Goal: Navigation & Orientation: Understand site structure

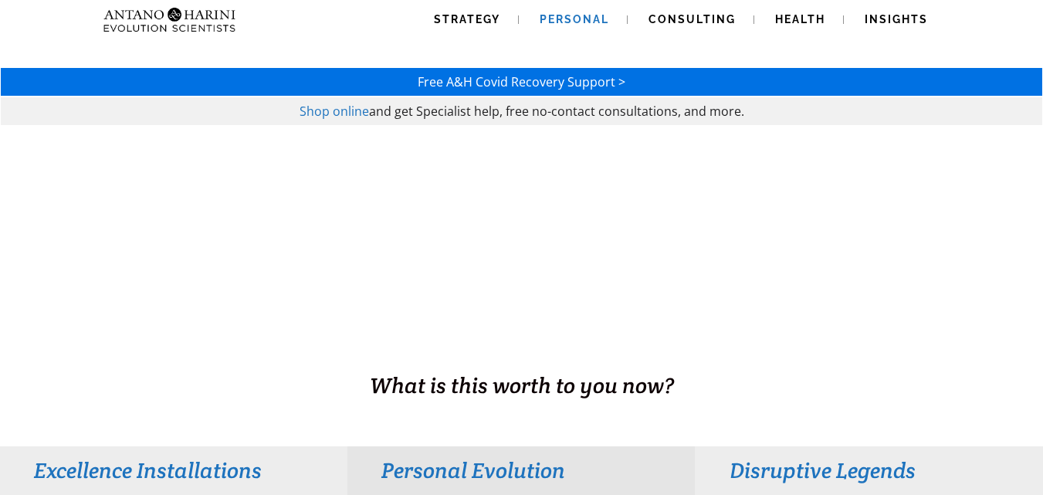
click at [565, 12] on link "Personal" at bounding box center [574, 19] width 107 height 39
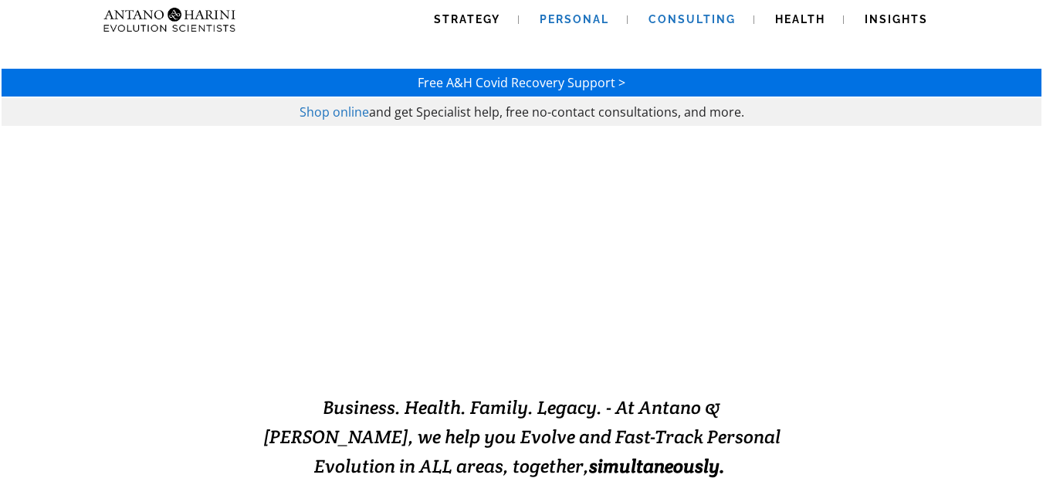
click at [704, 12] on link "Consulting" at bounding box center [692, 19] width 124 height 39
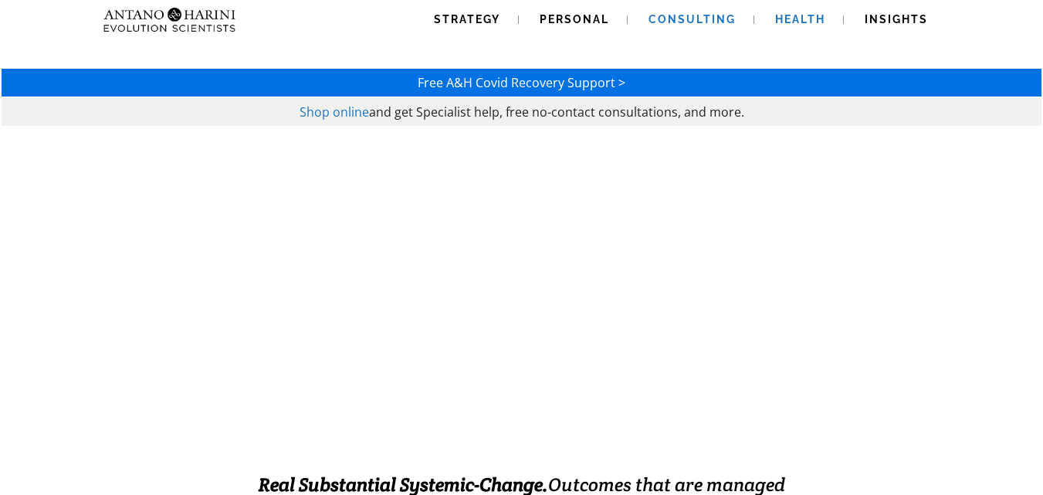
click at [794, 22] on span "Health" at bounding box center [800, 19] width 50 height 12
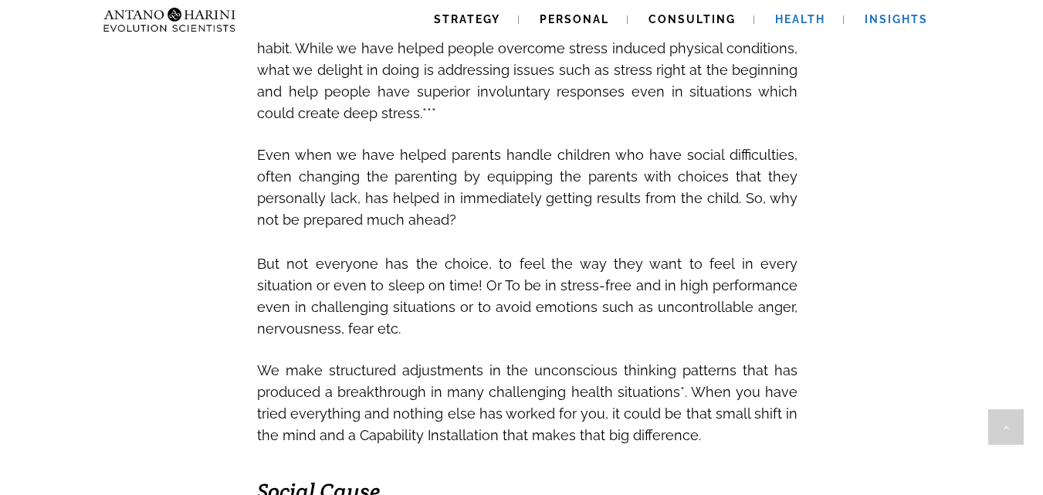
scroll to position [1974, 0]
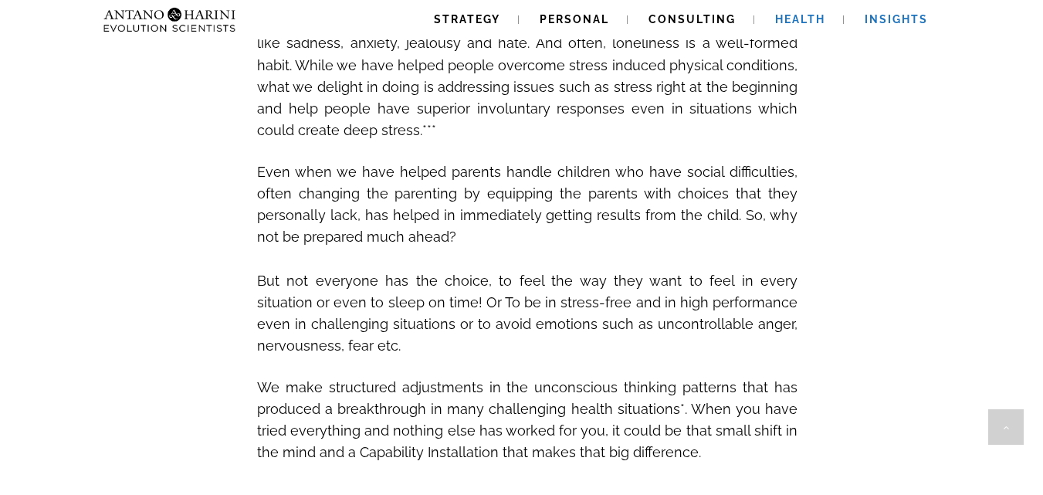
click at [879, 14] on span "Insights" at bounding box center [896, 19] width 63 height 12
